Goal: Information Seeking & Learning: Learn about a topic

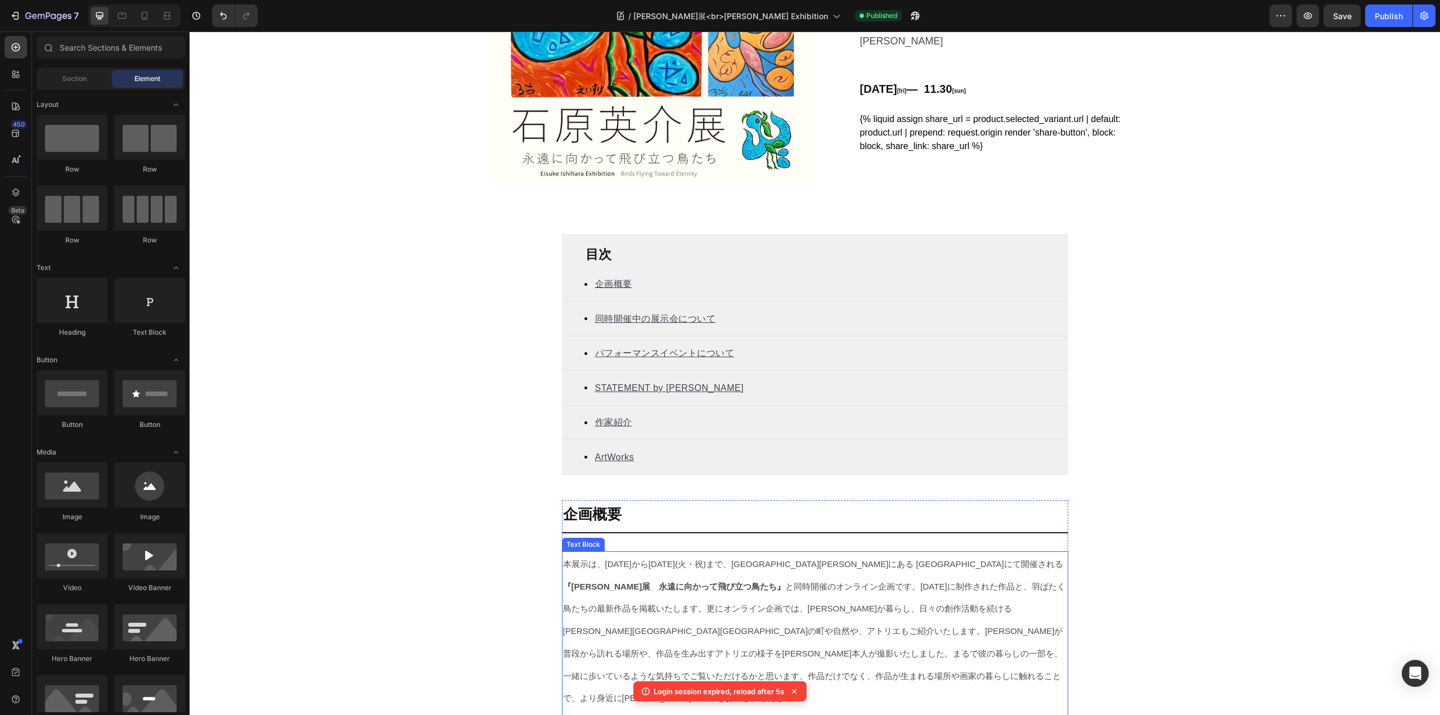
scroll to position [217, 0]
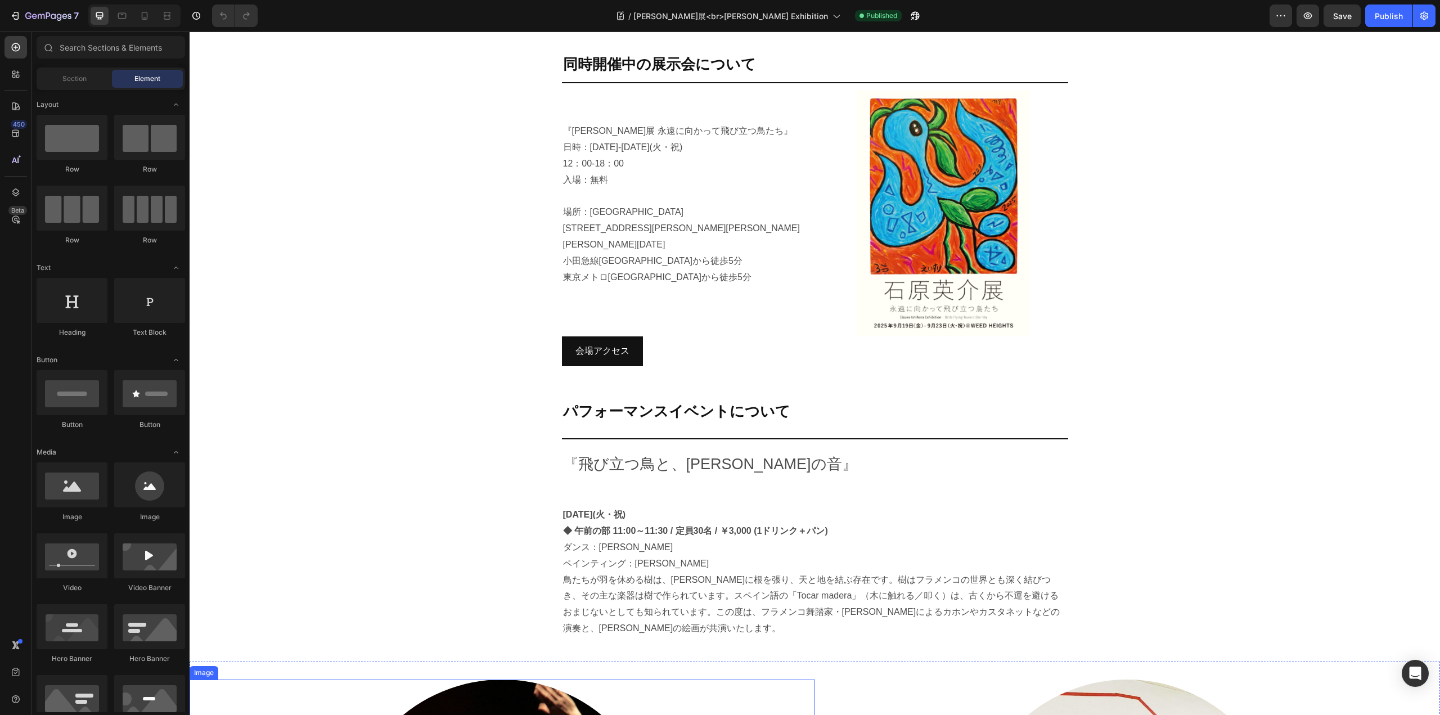
scroll to position [894, 0]
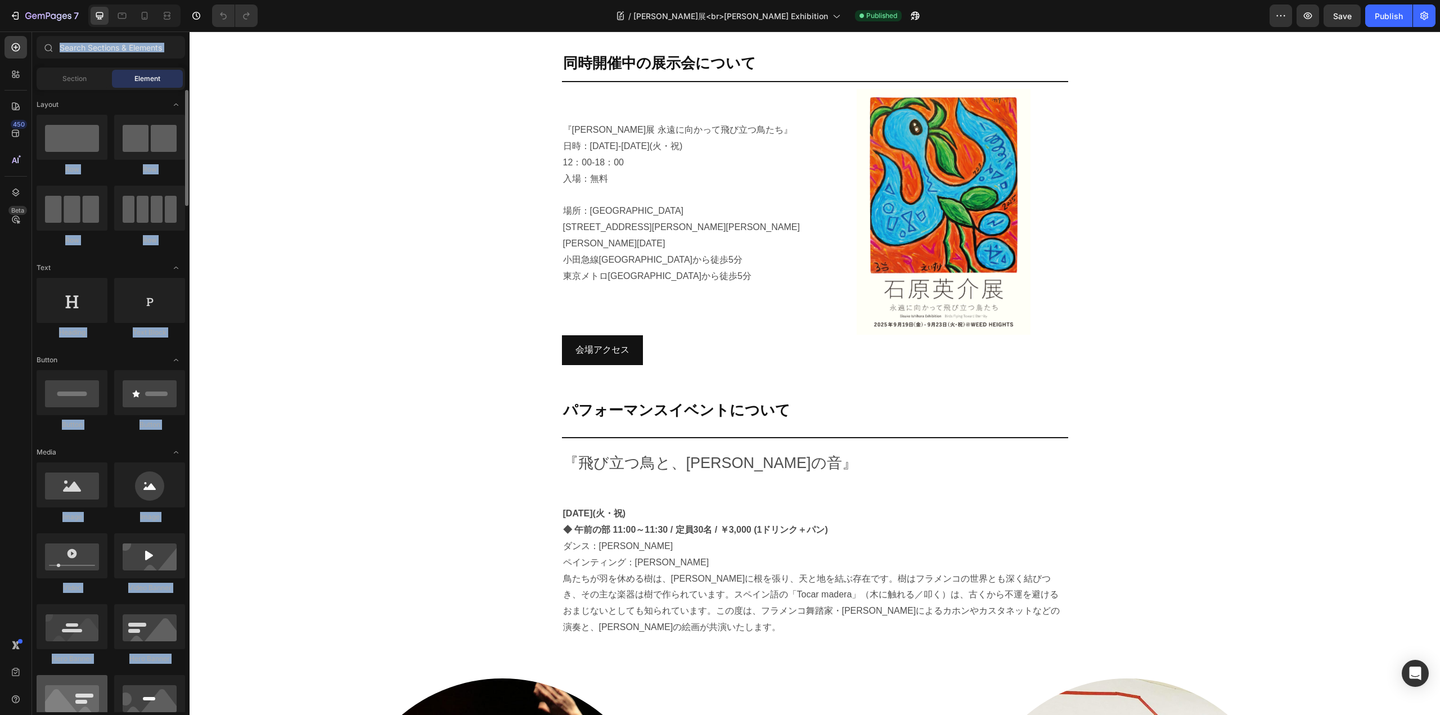
click at [38, 695] on div "450 Beta Sections(18) Elements(83) Section Element Hero Section Product Detail …" at bounding box center [95, 372] width 190 height 683
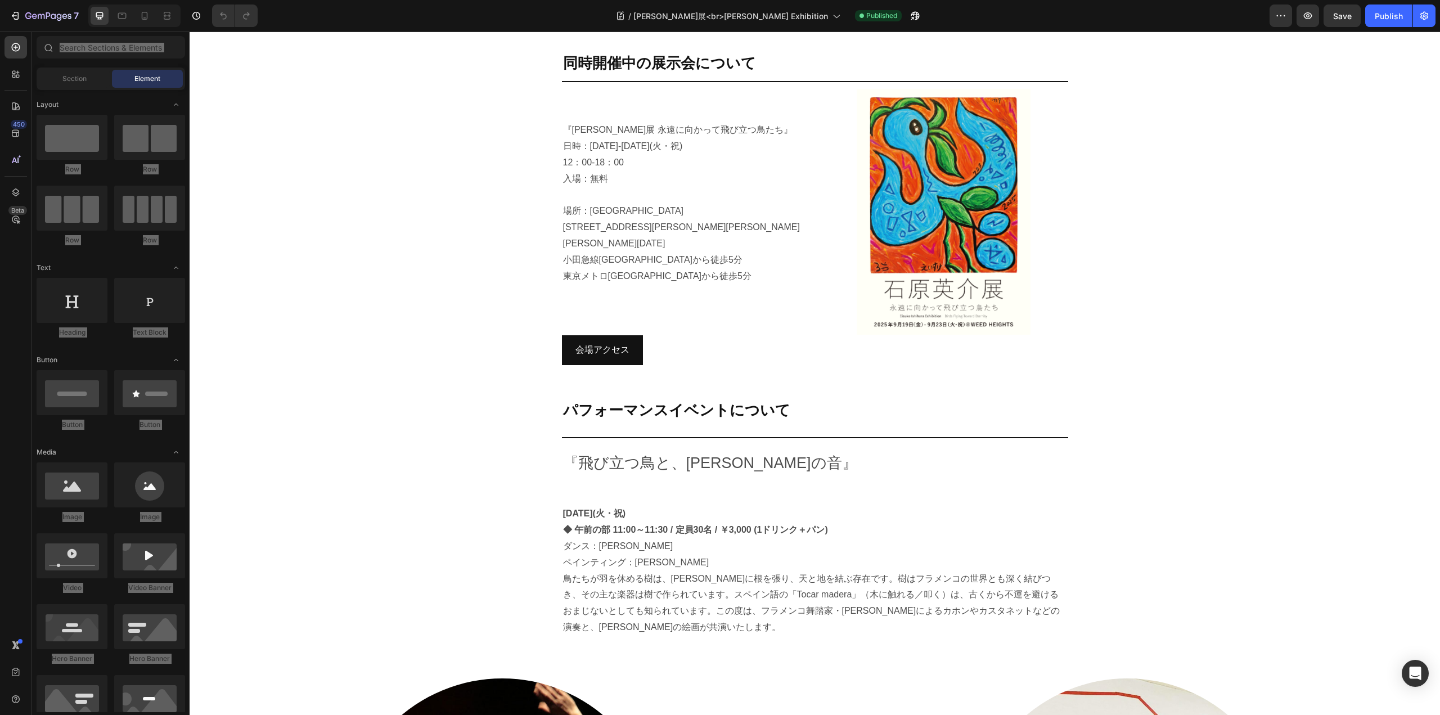
click at [13, 699] on icon at bounding box center [15, 698] width 11 height 11
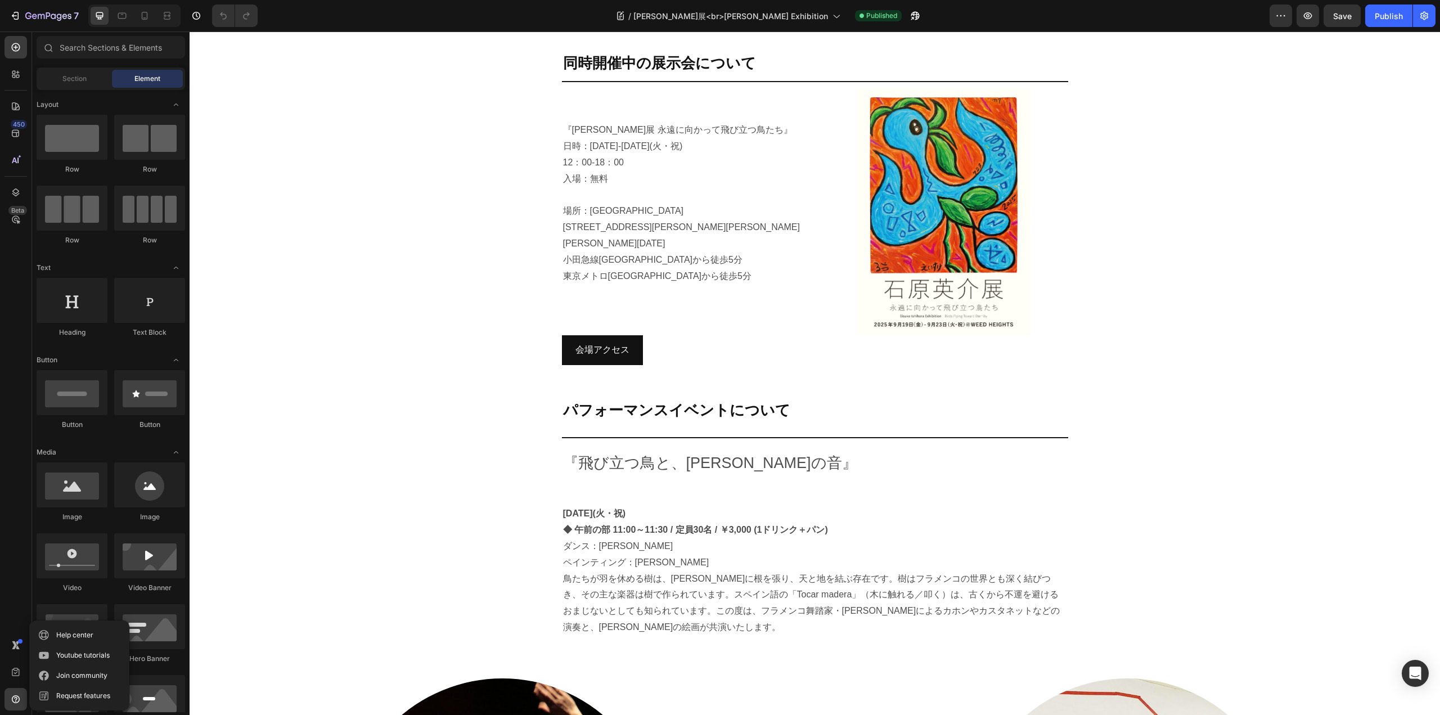
click at [6, 473] on div "450 Beta" at bounding box center [15, 335] width 22 height 598
click at [10, 520] on div "450 Beta" at bounding box center [15, 335] width 22 height 598
